Goal: Find specific page/section: Find specific page/section

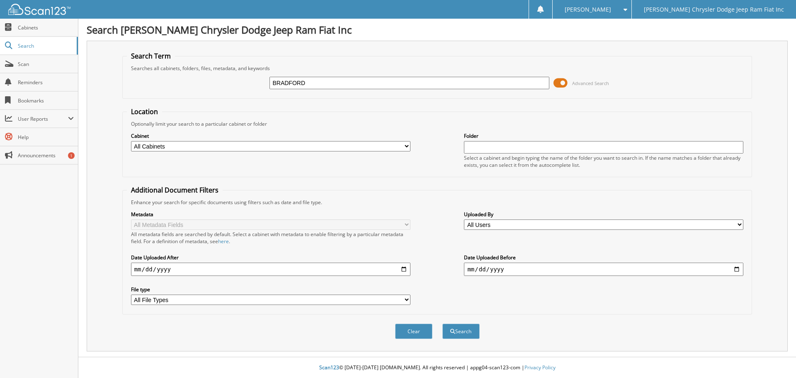
type input "BRADFORD"
click at [443, 323] on button "Search" at bounding box center [461, 330] width 37 height 15
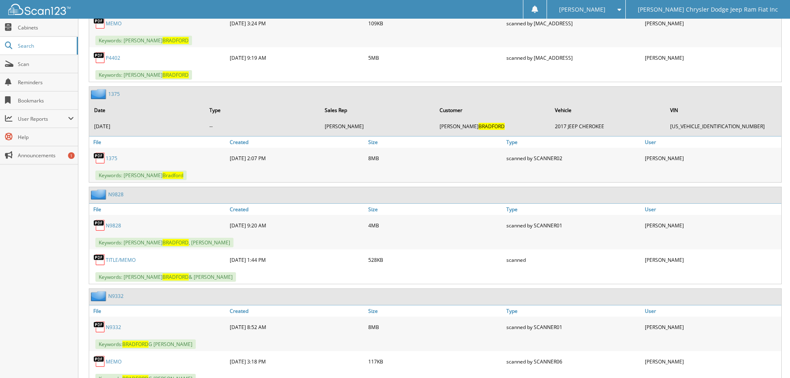
scroll to position [871, 0]
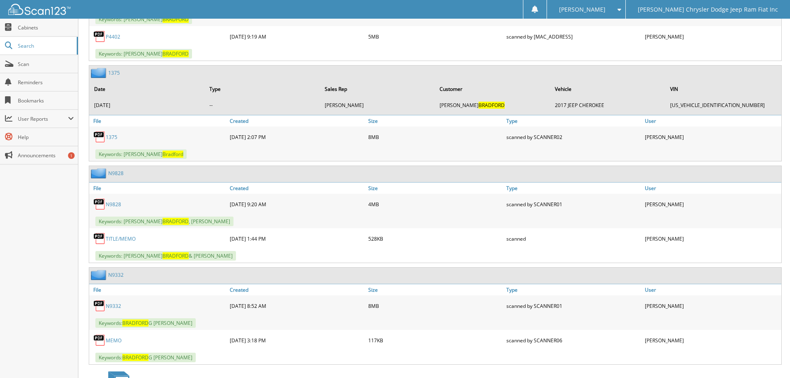
click at [121, 240] on link "TITLE/MEMO" at bounding box center [121, 238] width 30 height 7
